Goal: Register for event/course

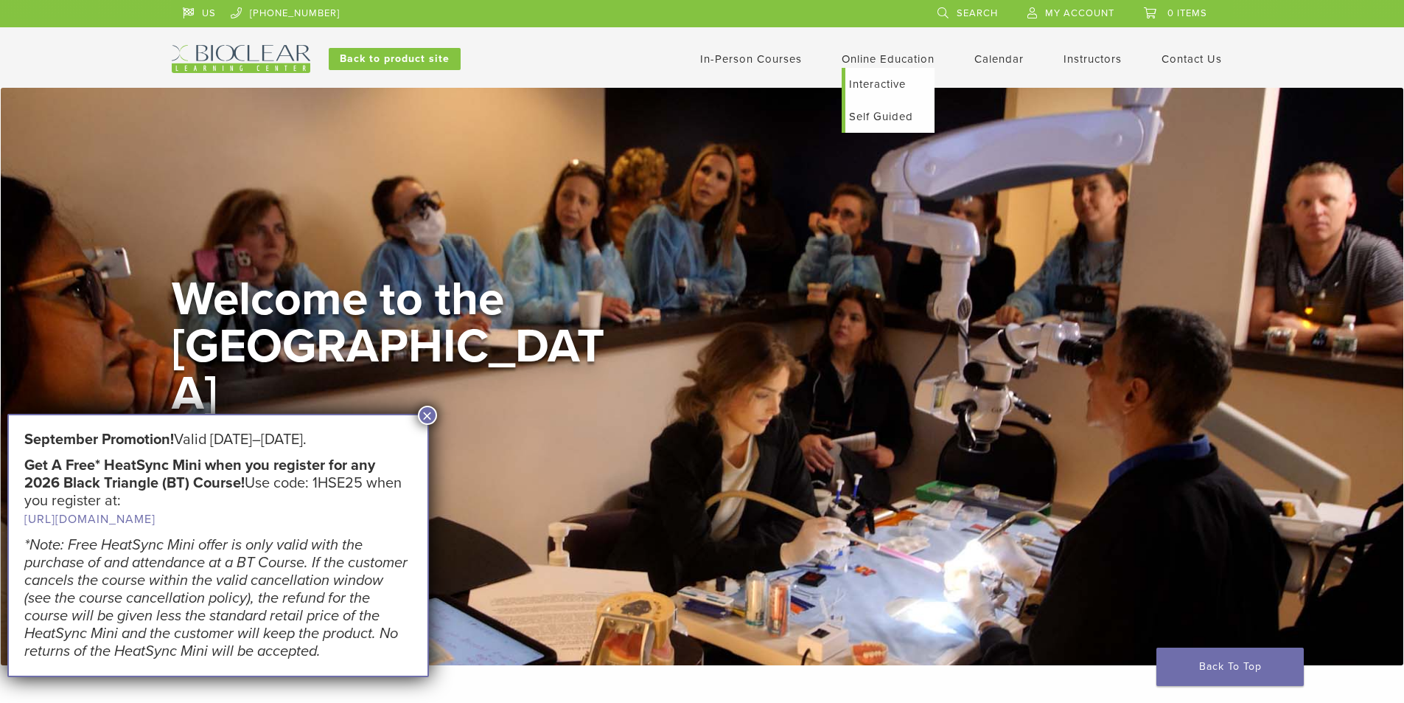
click at [892, 82] on link "Interactive" at bounding box center [890, 84] width 89 height 32
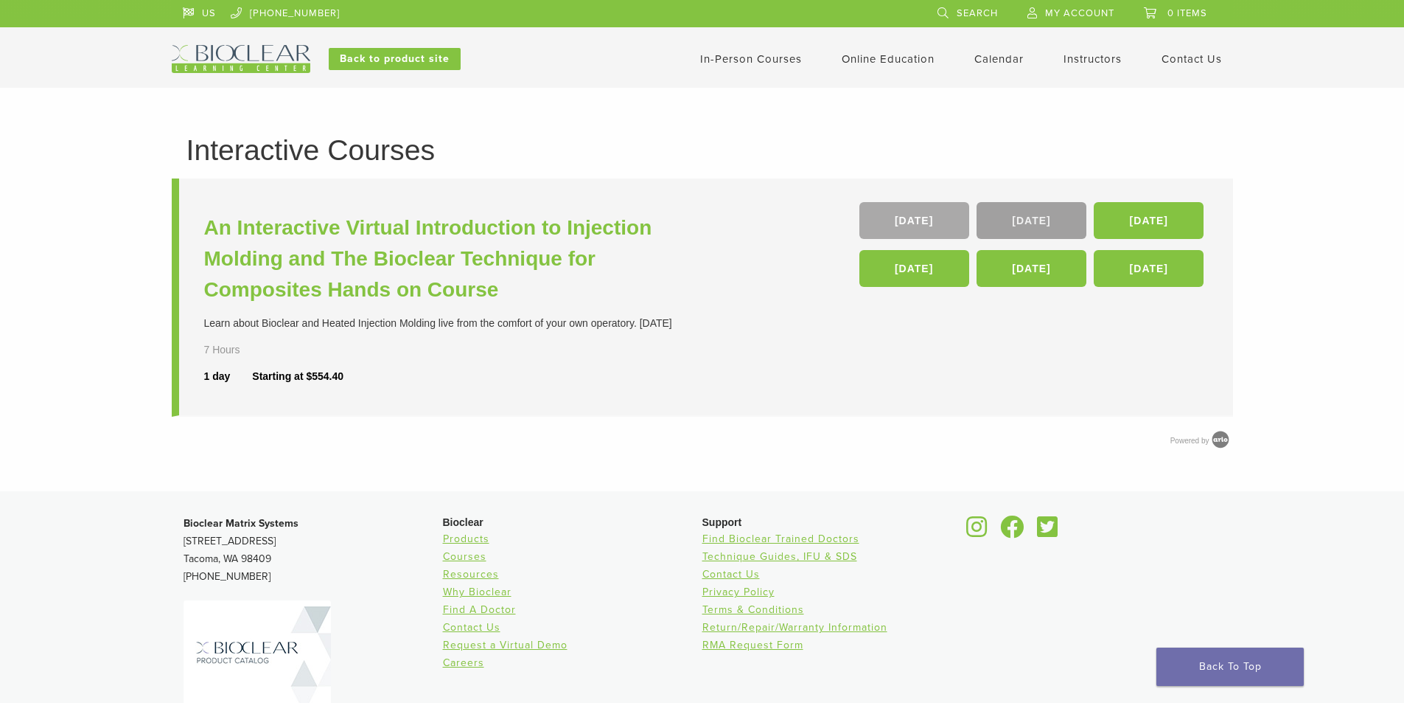
click at [1023, 227] on link "22 Nov" at bounding box center [1032, 220] width 110 height 37
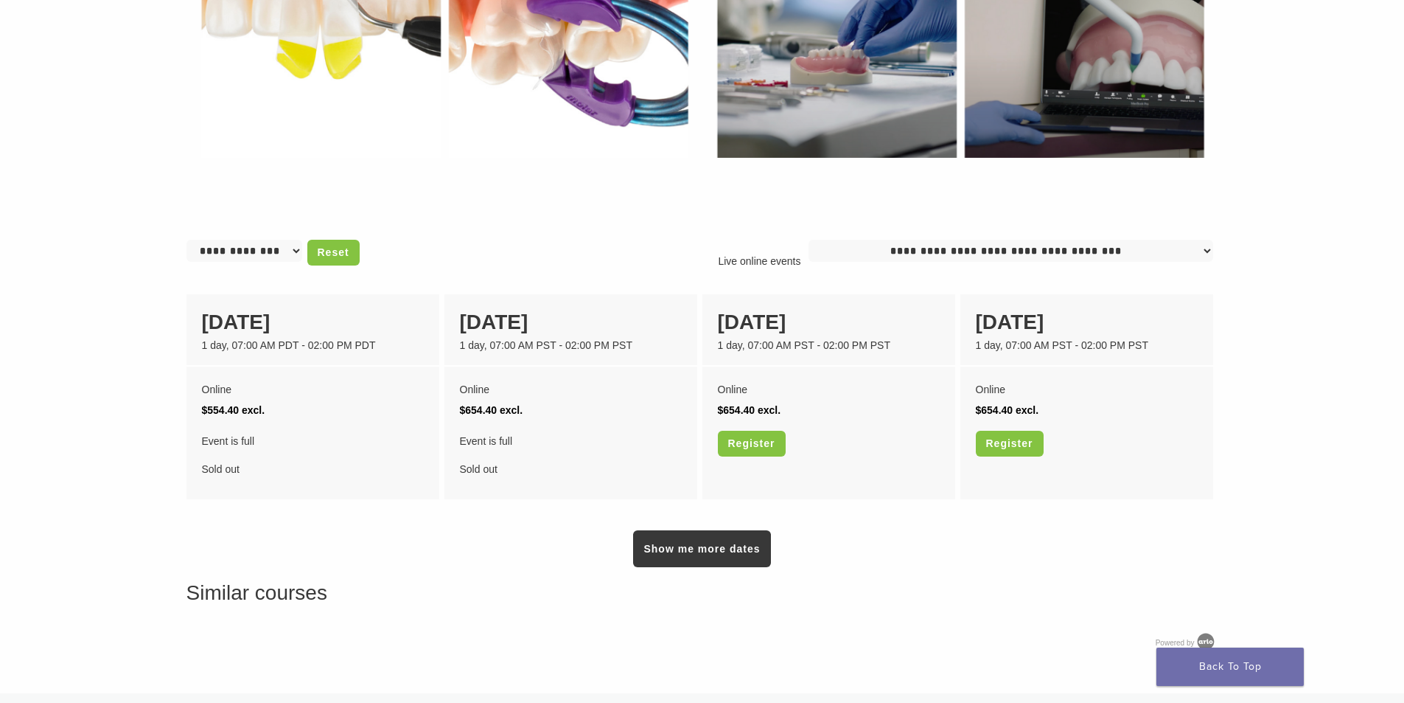
scroll to position [985, 0]
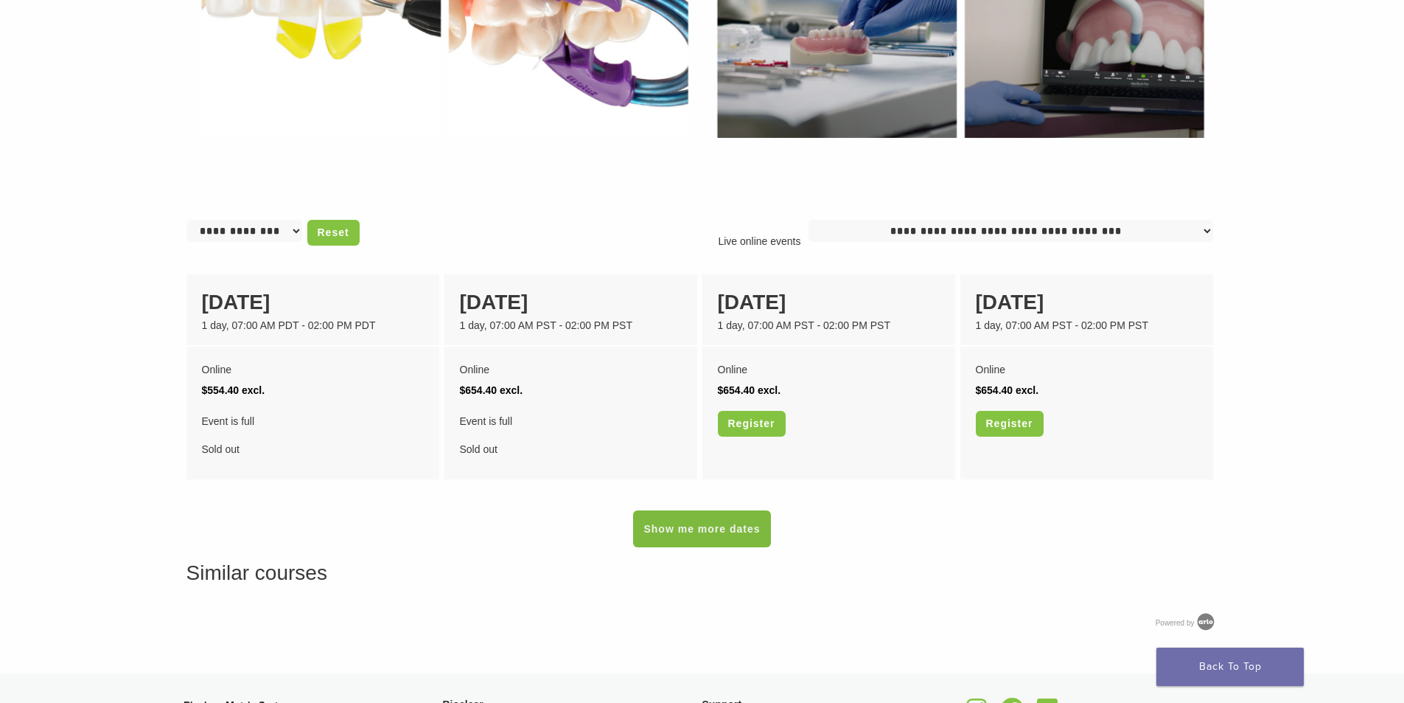
click at [659, 526] on link "Show me more dates" at bounding box center [701, 528] width 137 height 37
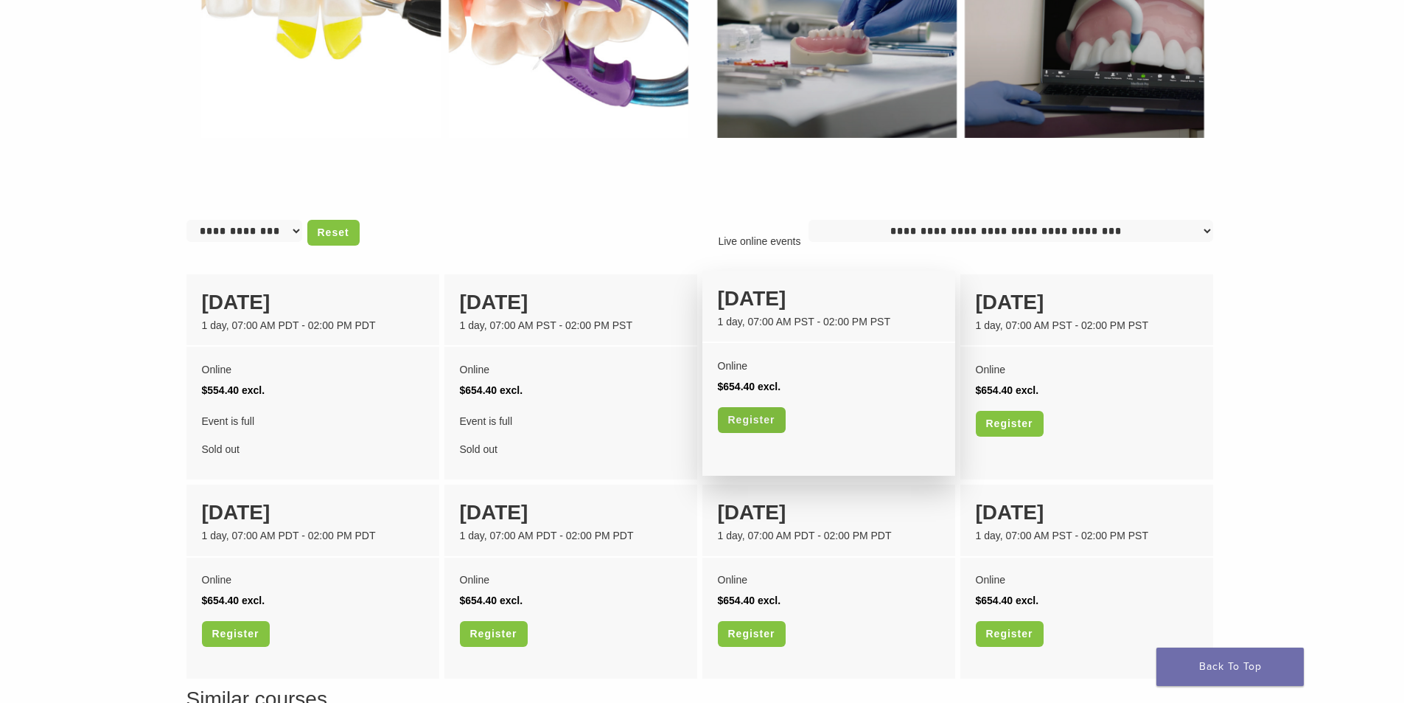
click at [753, 417] on link "Register" at bounding box center [752, 420] width 68 height 26
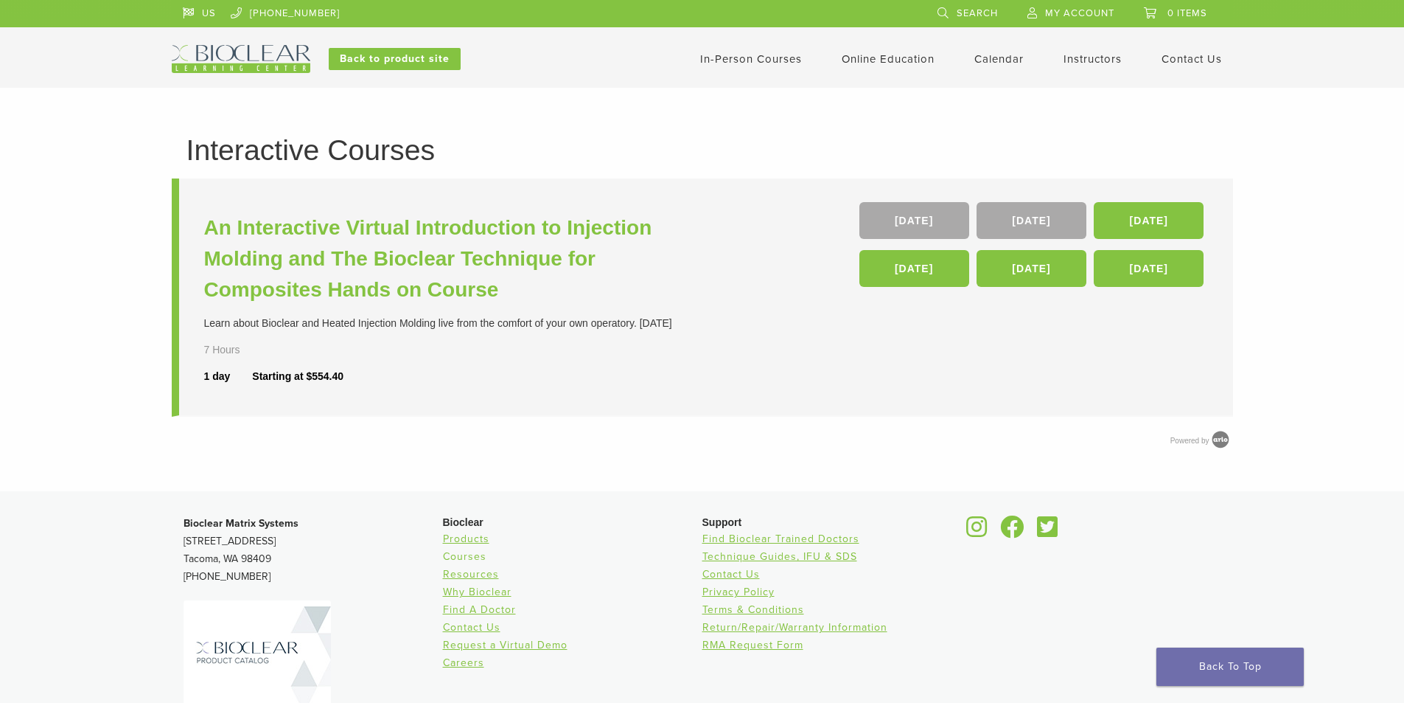
click at [462, 556] on link "Courses" at bounding box center [464, 556] width 43 height 13
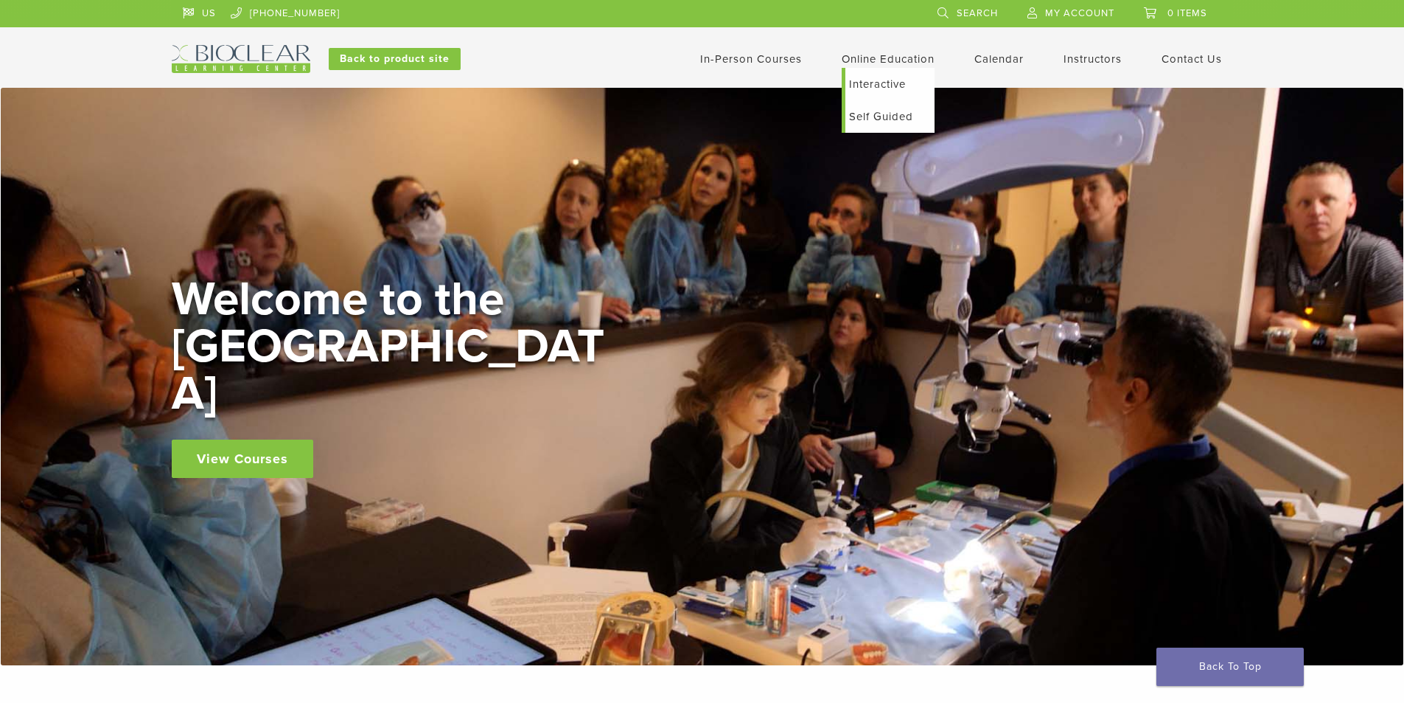
click at [889, 62] on link "Online Education" at bounding box center [888, 58] width 93 height 13
click at [888, 115] on link "Self Guided" at bounding box center [890, 116] width 89 height 32
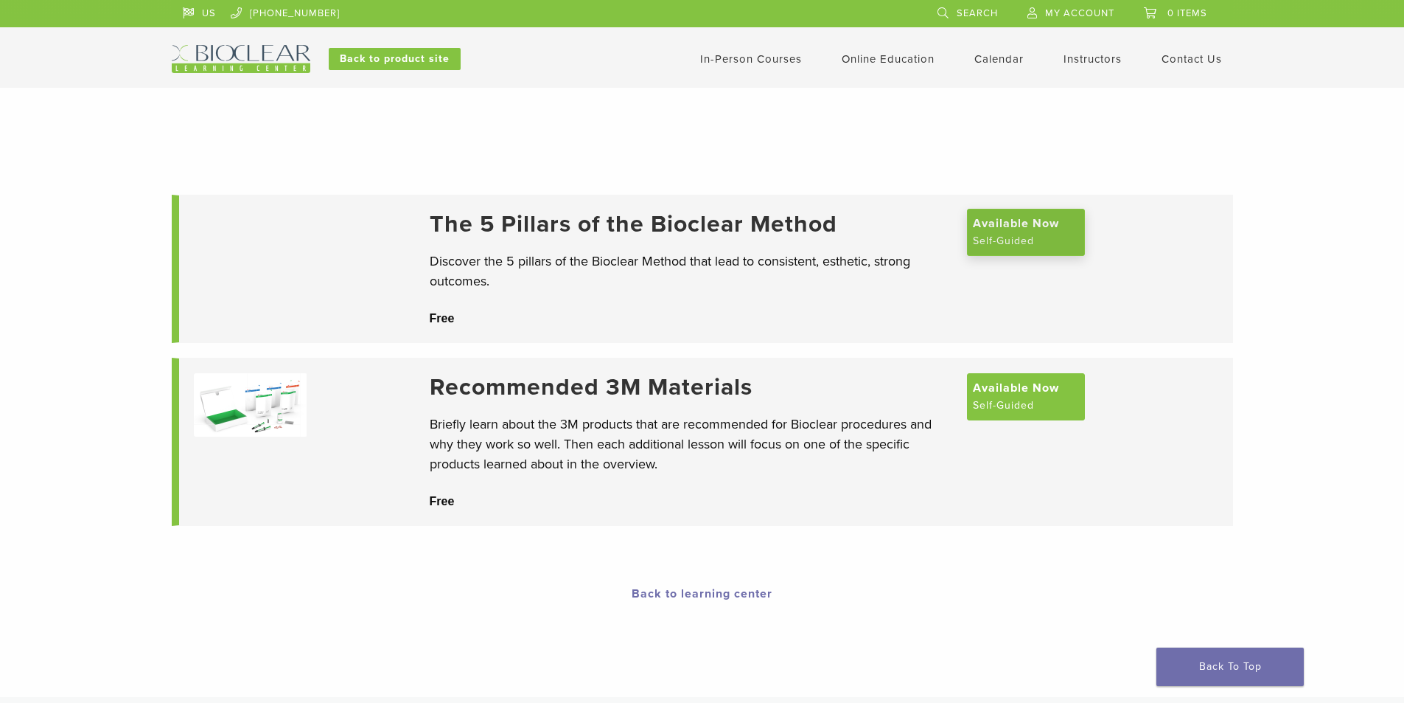
click at [1009, 229] on span "Available Now" at bounding box center [1016, 224] width 86 height 18
click at [1024, 389] on span "Available Now" at bounding box center [1016, 386] width 86 height 18
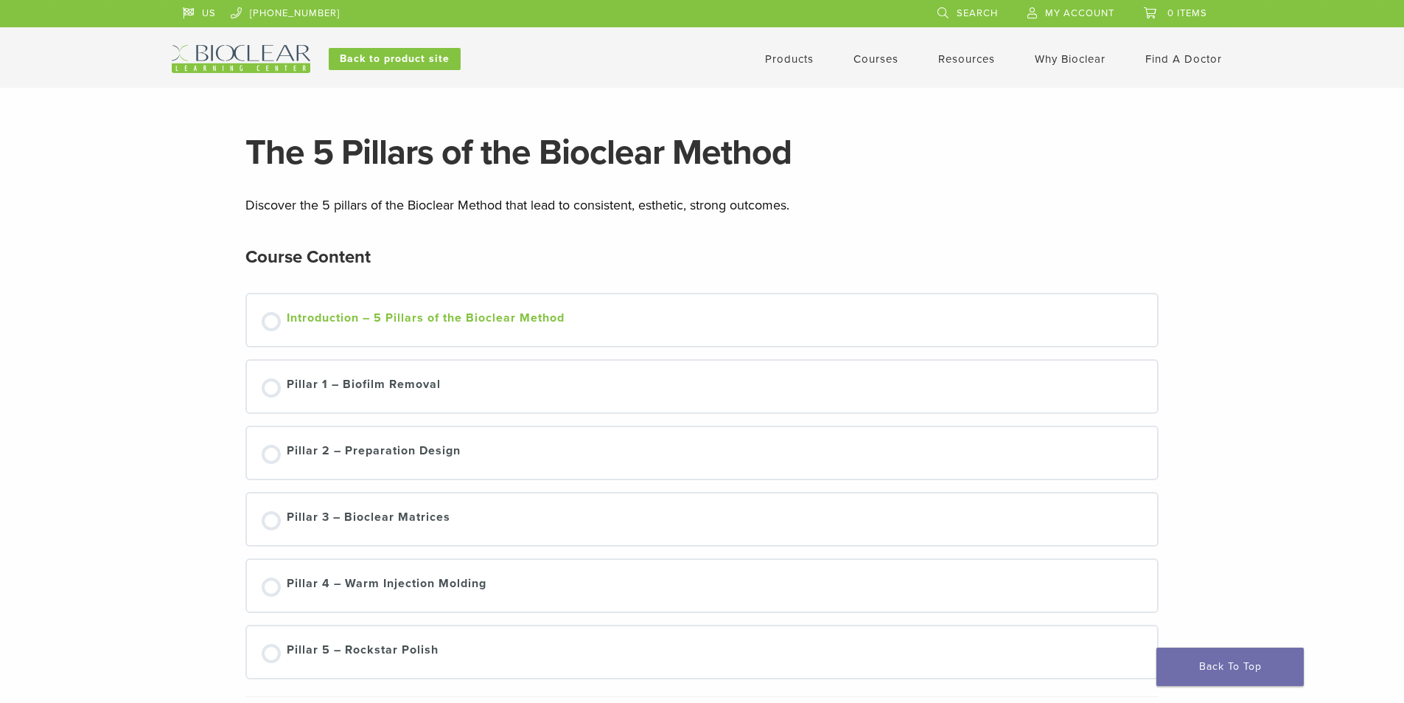
click at [276, 321] on div at bounding box center [271, 321] width 19 height 19
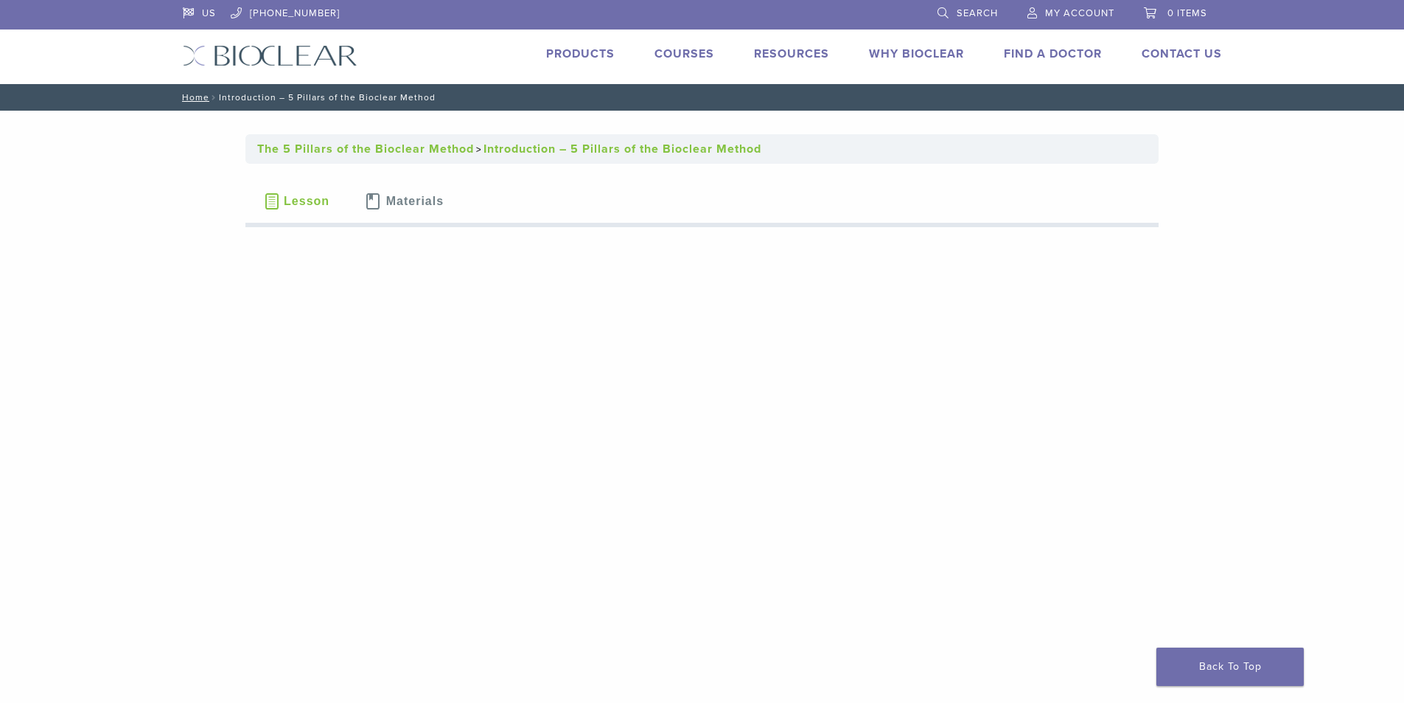
click at [398, 197] on span "Materials" at bounding box center [415, 201] width 58 height 12
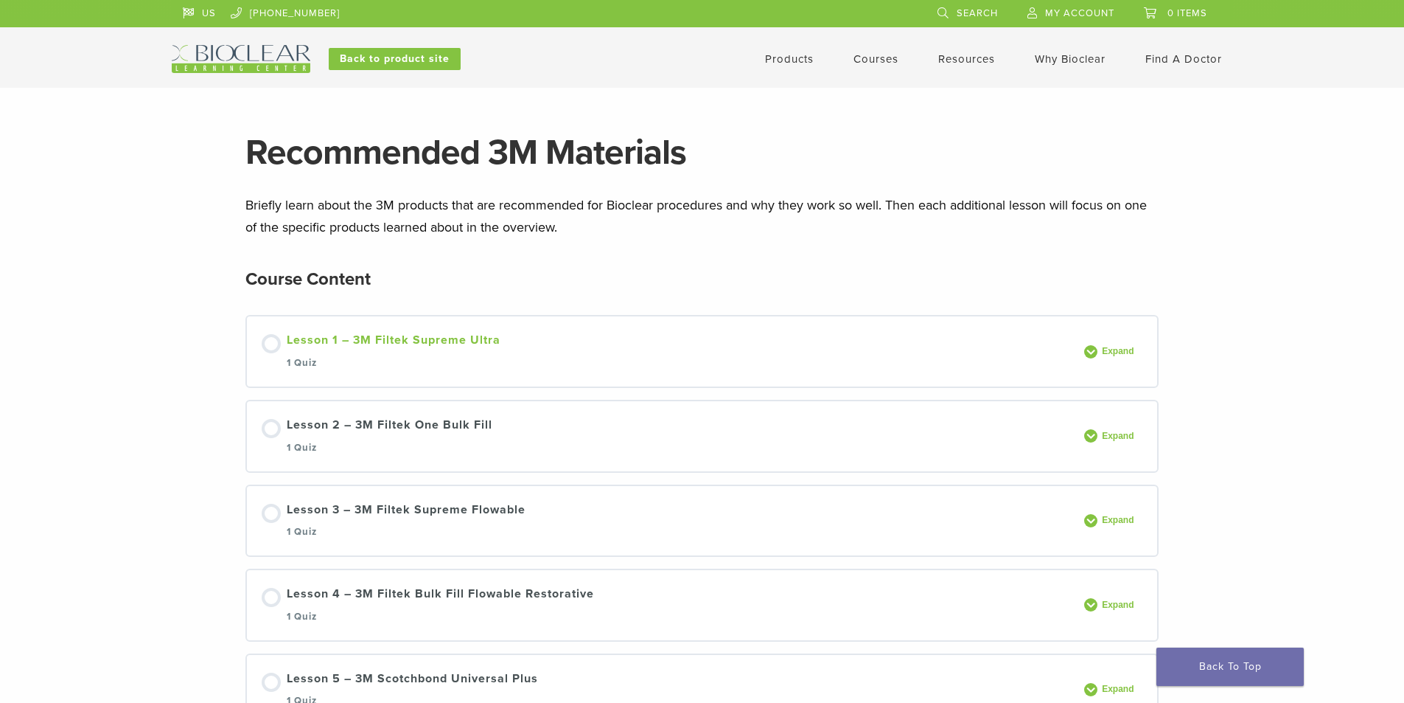
click at [274, 347] on div at bounding box center [271, 343] width 19 height 19
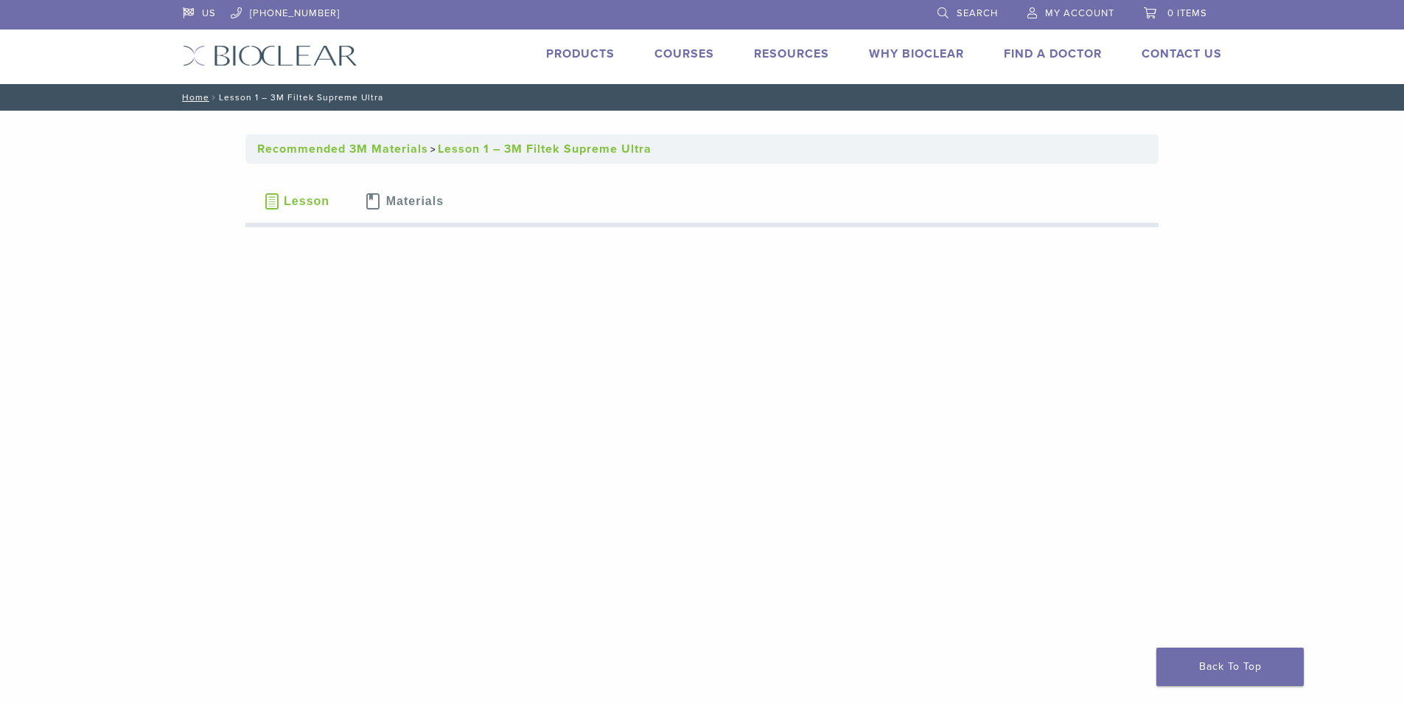
click at [402, 203] on span "Materials" at bounding box center [415, 201] width 58 height 12
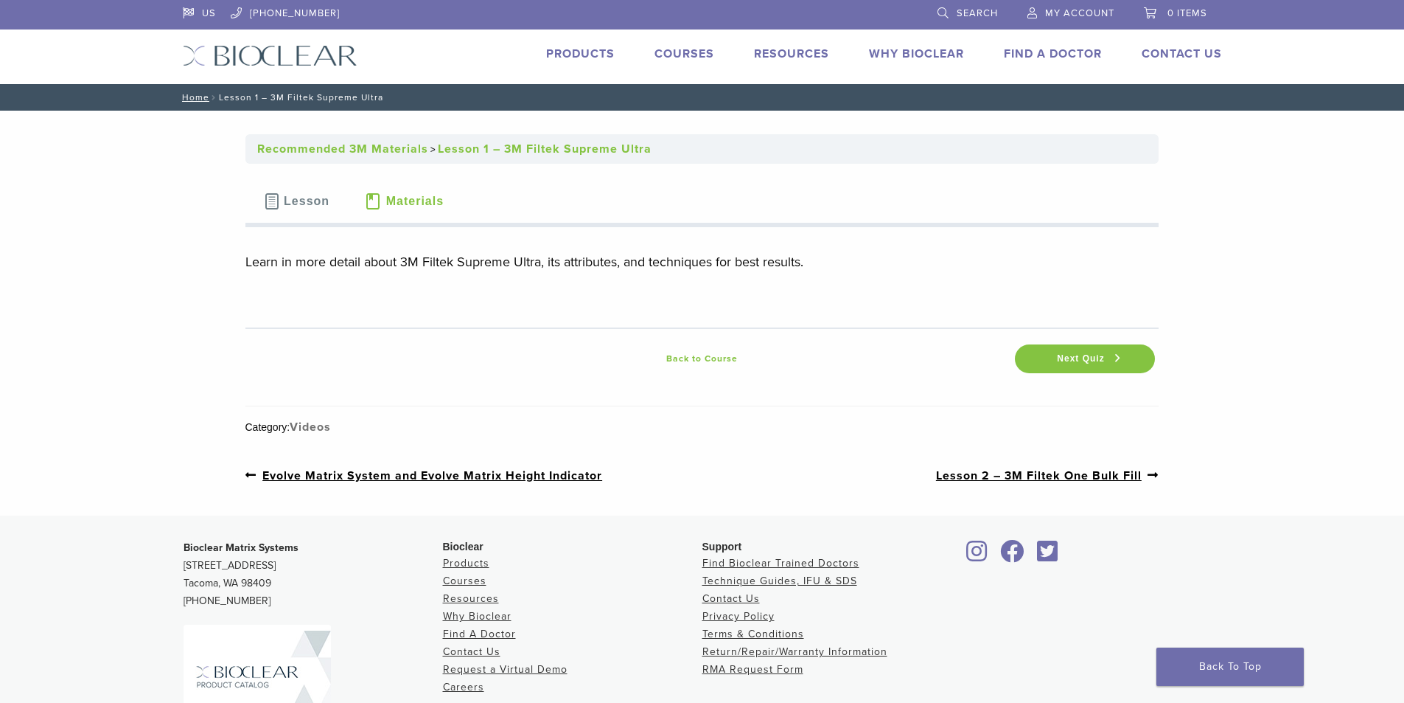
click at [316, 427] on link "Videos" at bounding box center [310, 426] width 41 height 15
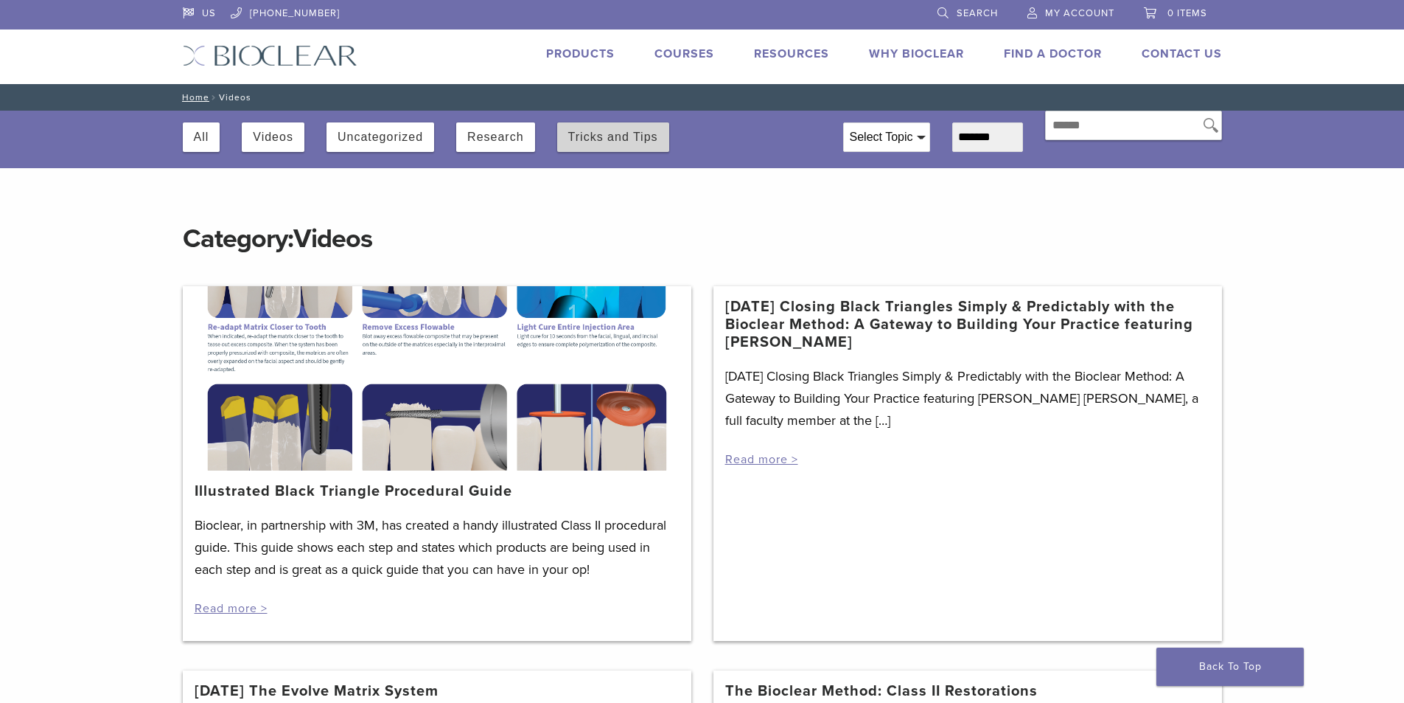
click at [606, 134] on button "Tricks and Tips" at bounding box center [613, 136] width 90 height 29
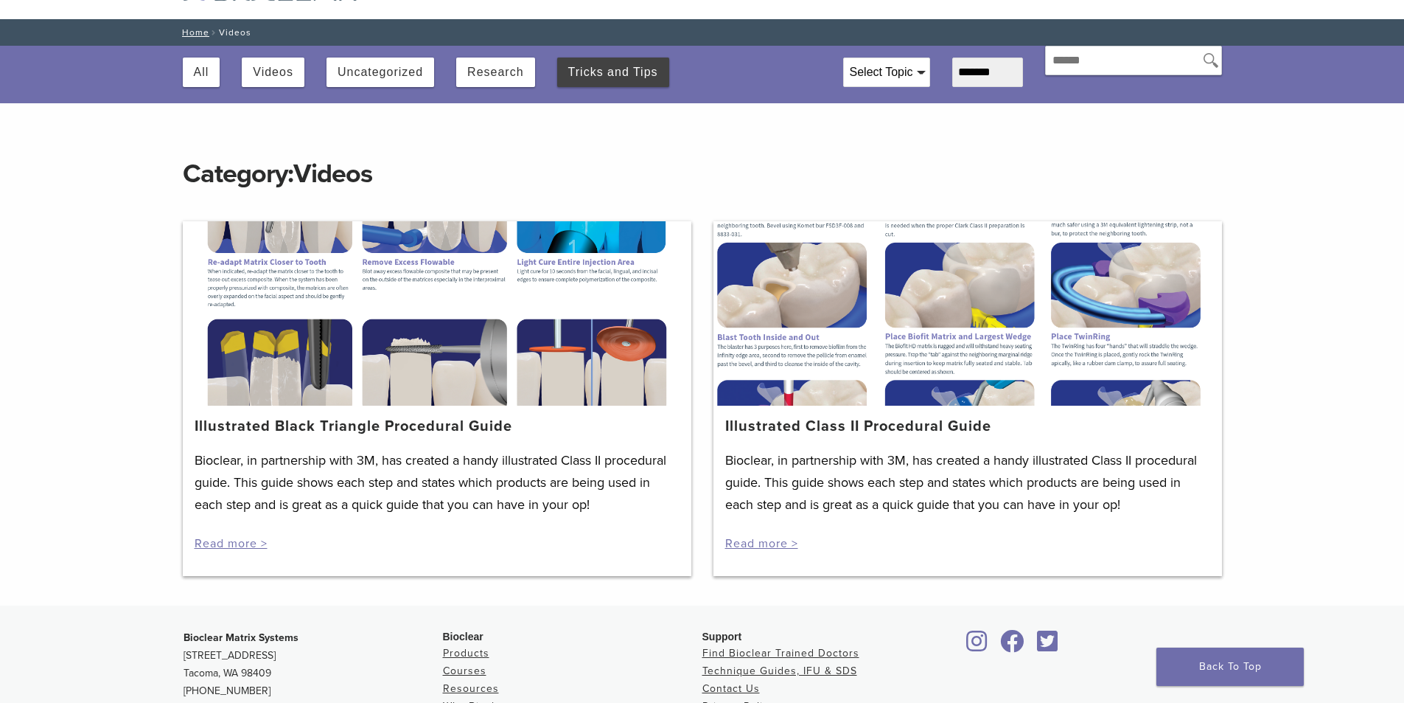
scroll to position [72, 0]
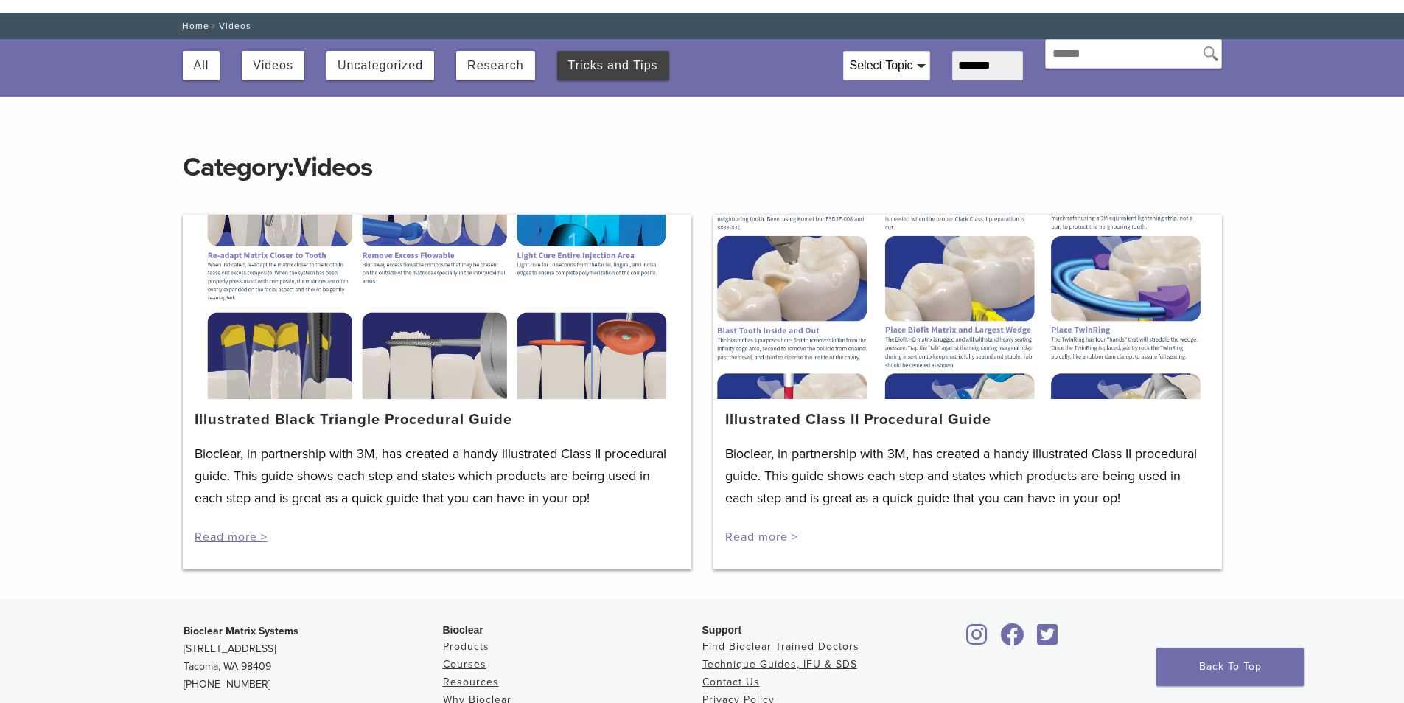
click at [771, 535] on link "Read more >" at bounding box center [761, 536] width 73 height 15
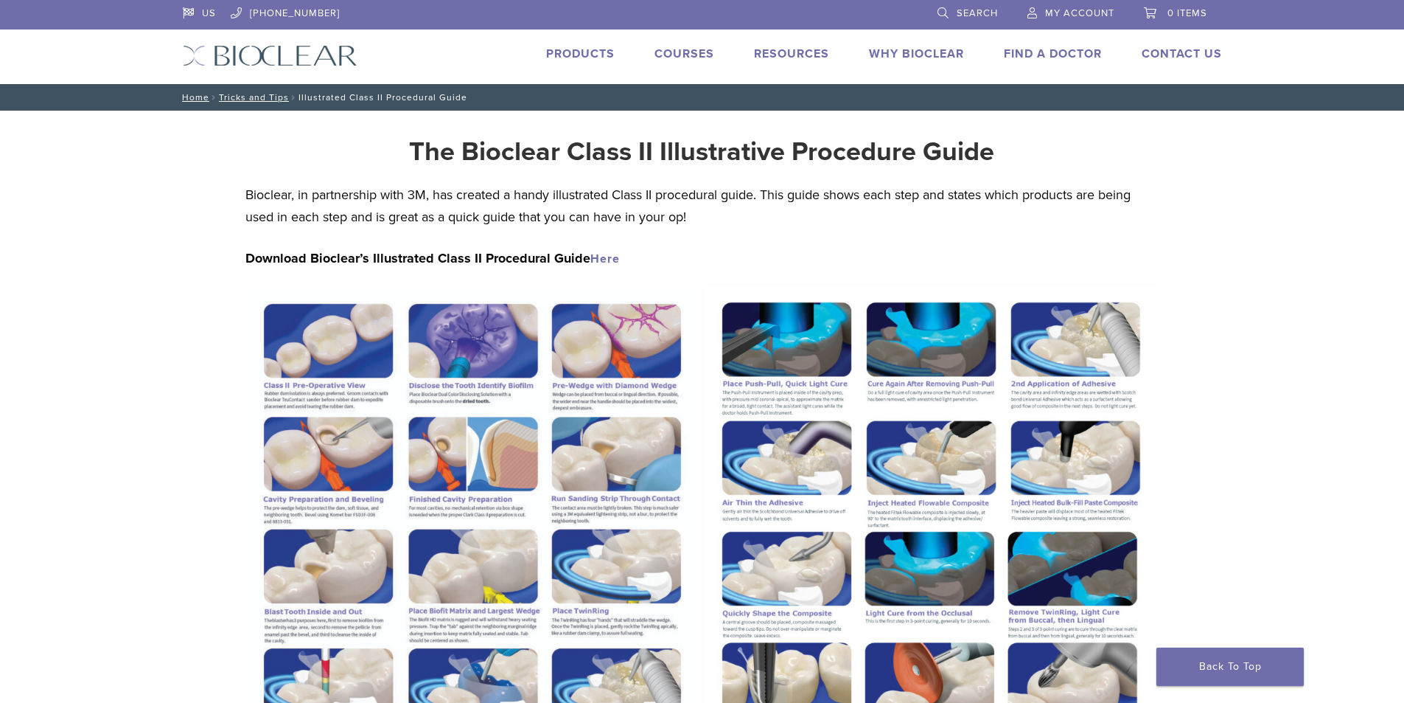
click at [663, 51] on link "Courses" at bounding box center [685, 53] width 60 height 15
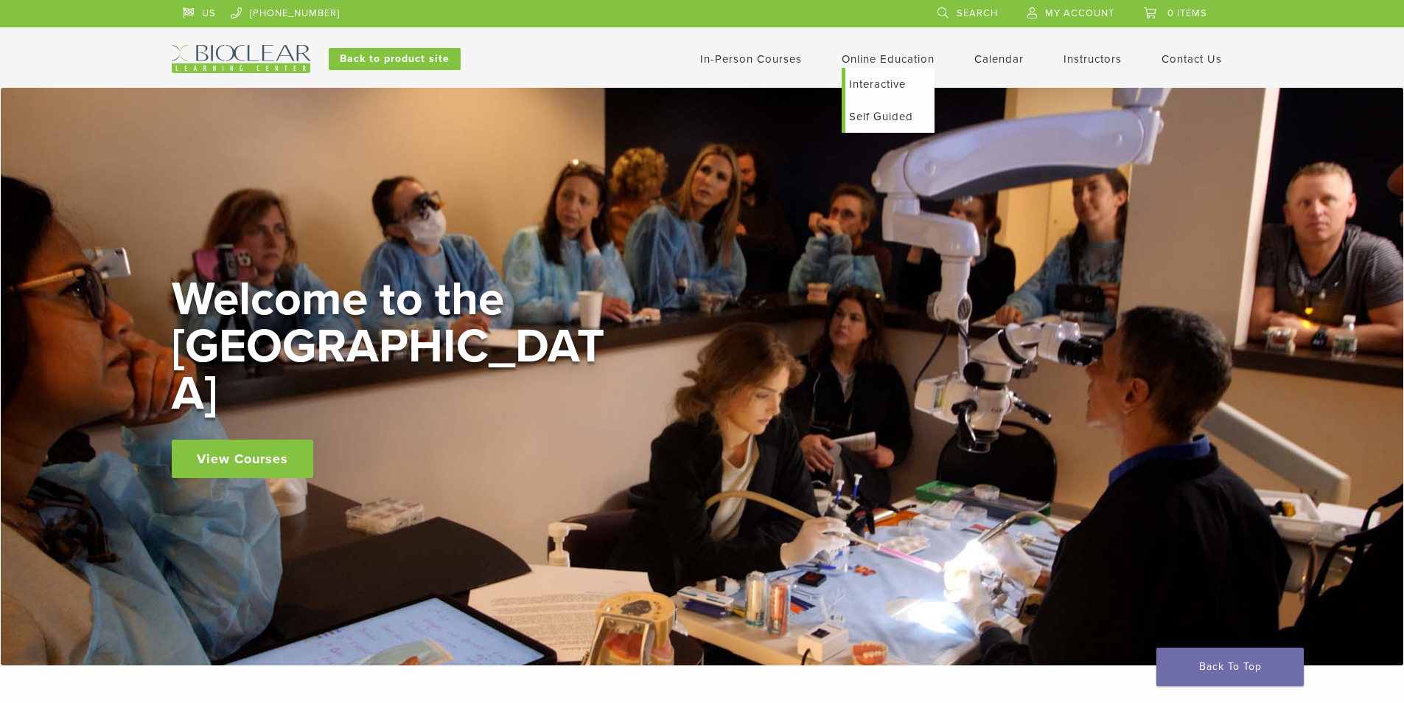
click at [886, 83] on link "Interactive" at bounding box center [890, 84] width 89 height 32
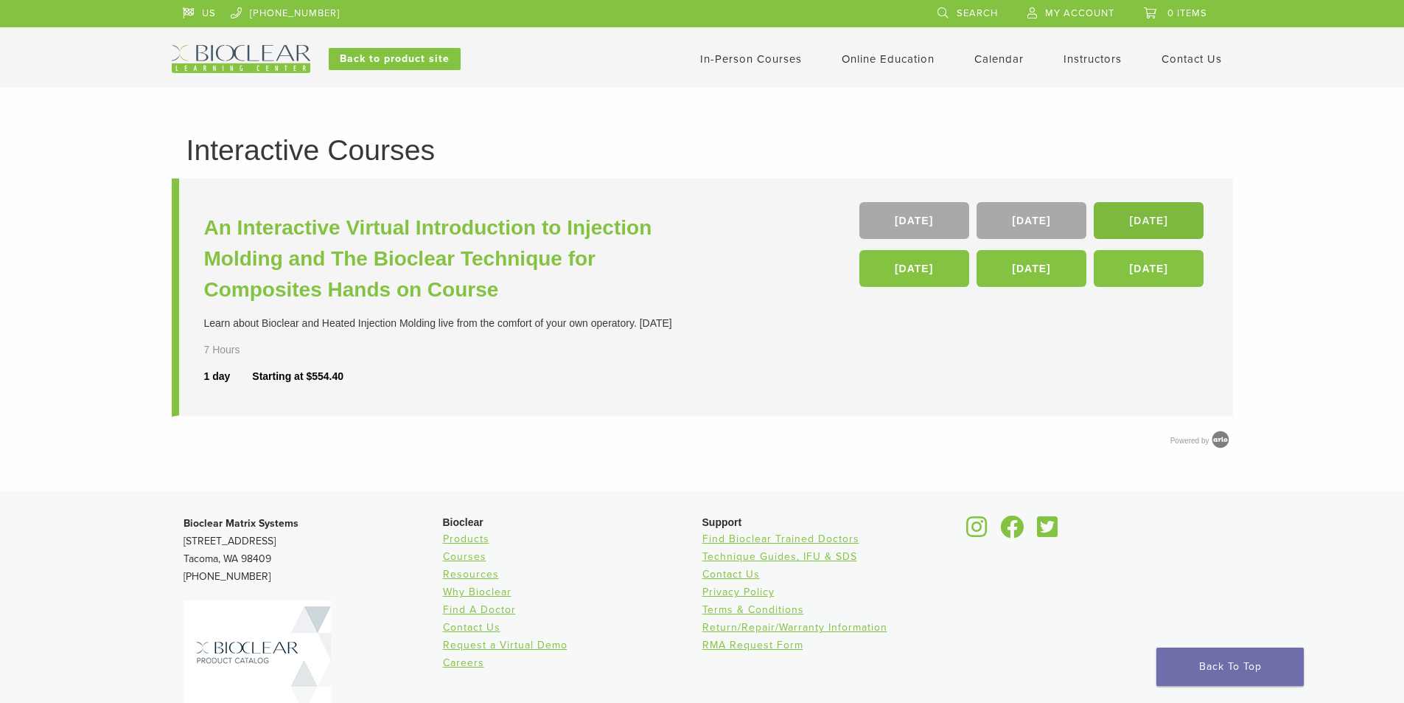
click at [1168, 226] on link "16 Jan 26" at bounding box center [1149, 220] width 110 height 37
